Goal: Find specific page/section: Find specific page/section

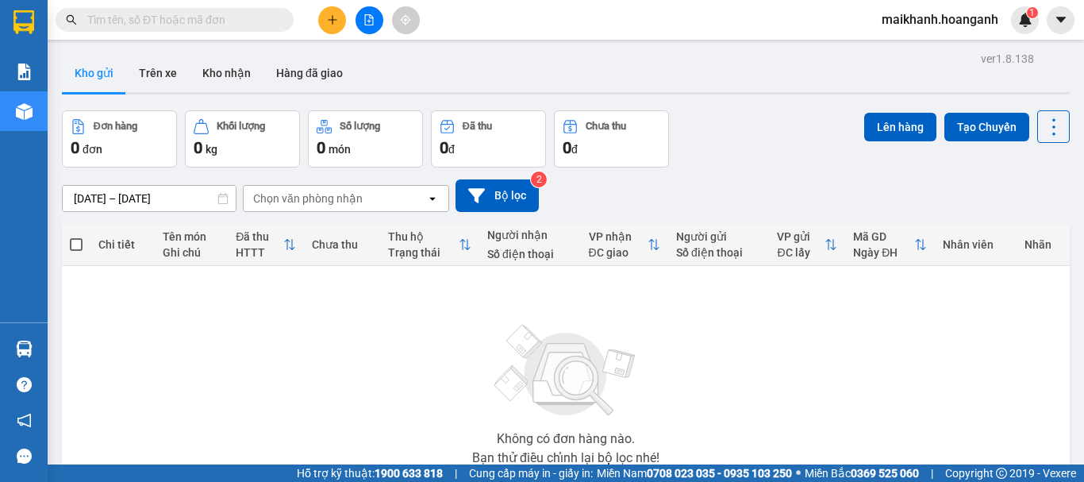
click at [136, 14] on input "text" at bounding box center [180, 19] width 187 height 17
type input "D"
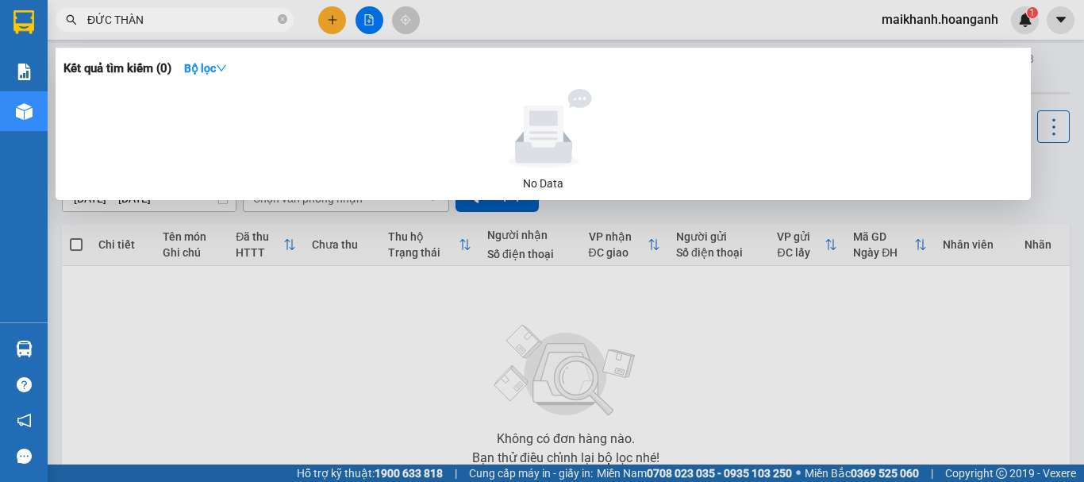
type input "ĐỨC THÀNH"
click at [282, 20] on icon "close-circle" at bounding box center [283, 19] width 10 height 10
type input "1"
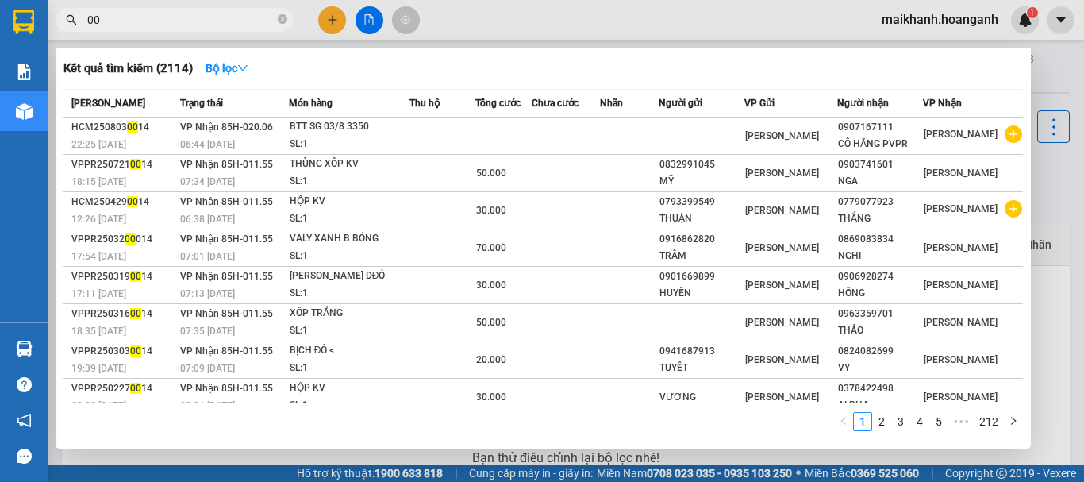
type input "0"
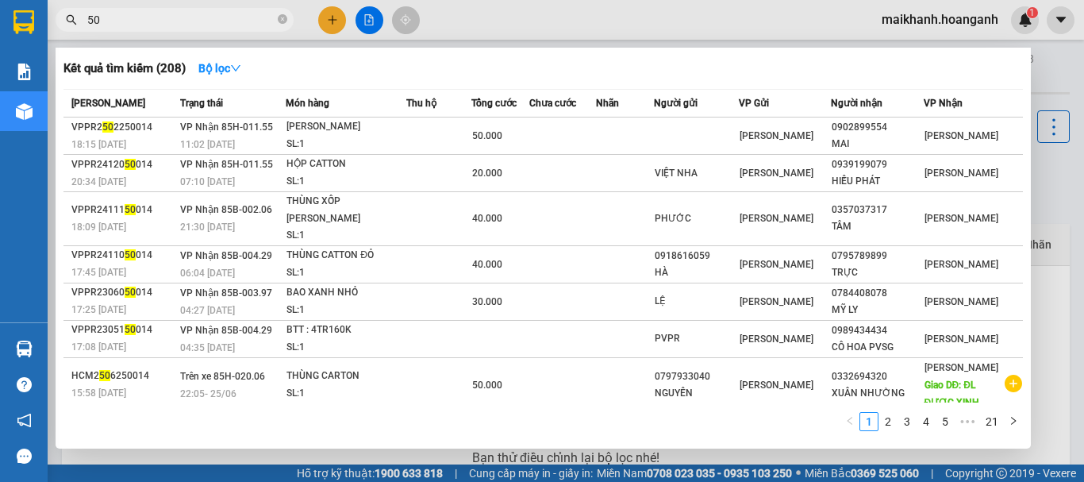
type input "5"
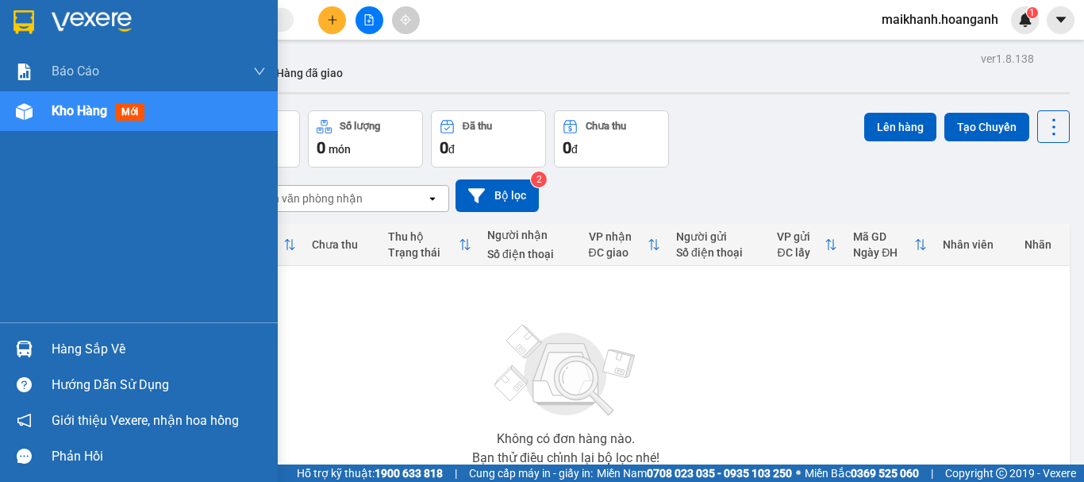
drag, startPoint x: 23, startPoint y: 106, endPoint x: 125, endPoint y: 106, distance: 102.3
click at [25, 106] on img at bounding box center [24, 111] width 17 height 17
